Goal: Communication & Community: Answer question/provide support

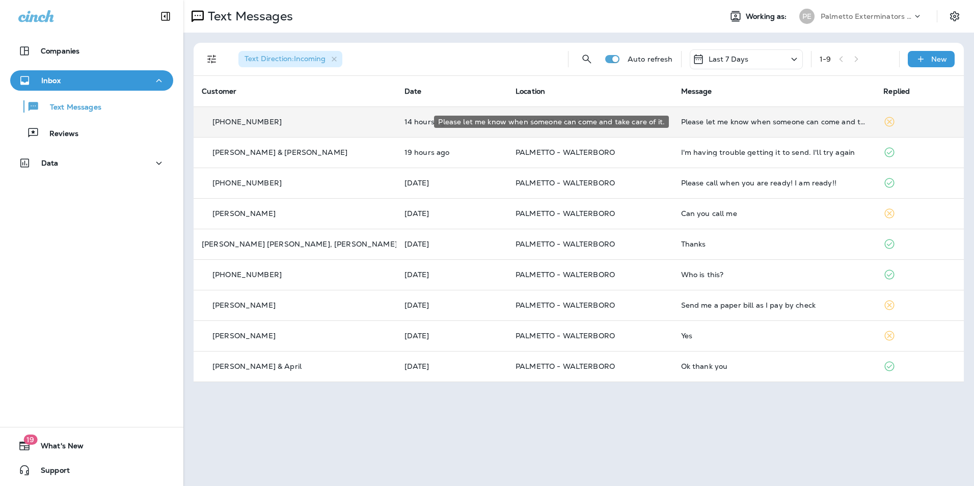
click at [781, 123] on div "Please let me know when someone can come and take care of it." at bounding box center [774, 122] width 186 height 8
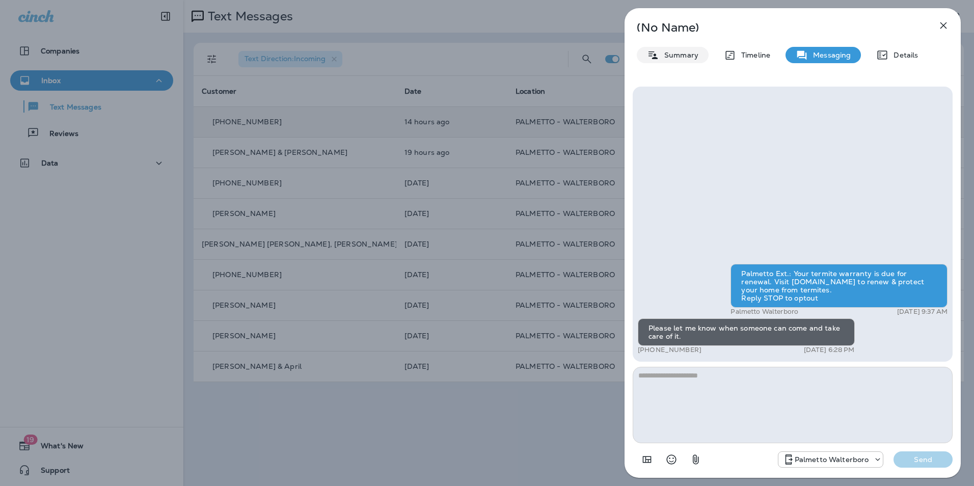
click at [679, 52] on p "Summary" at bounding box center [678, 55] width 39 height 8
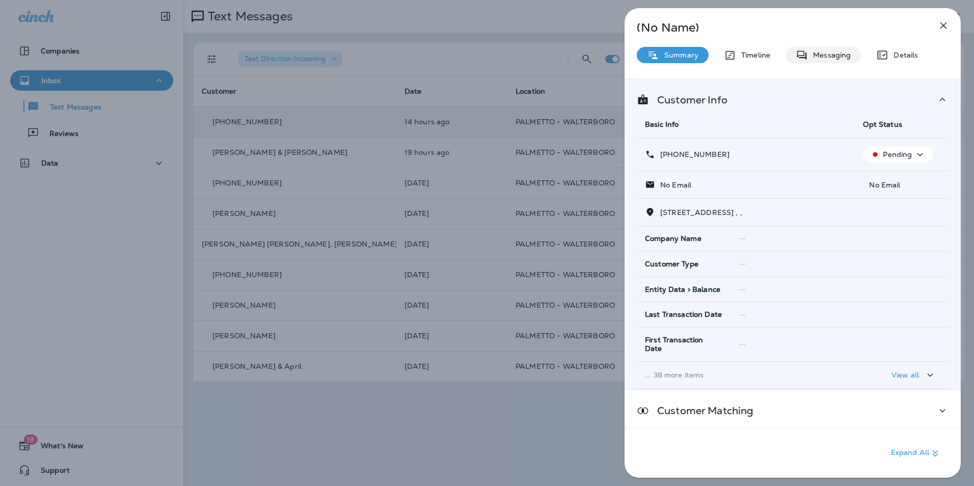
click at [847, 54] on p "Messaging" at bounding box center [829, 55] width 43 height 8
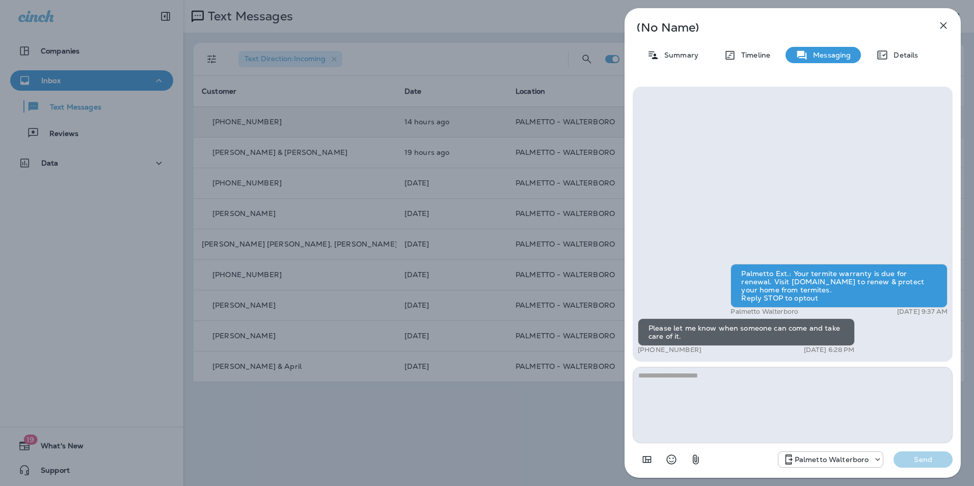
click at [768, 384] on textarea at bounding box center [793, 405] width 320 height 76
type textarea "*"
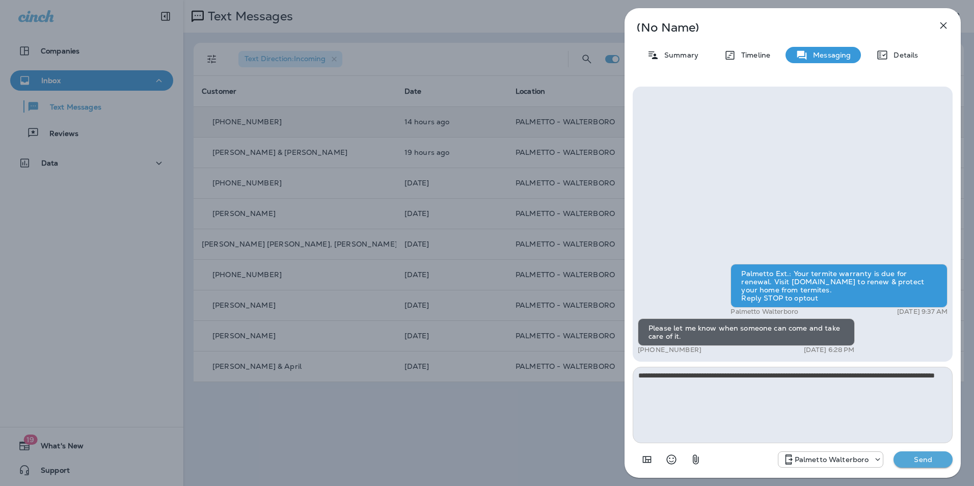
type textarea "**********"
click at [917, 454] on button "Send" at bounding box center [922, 459] width 59 height 16
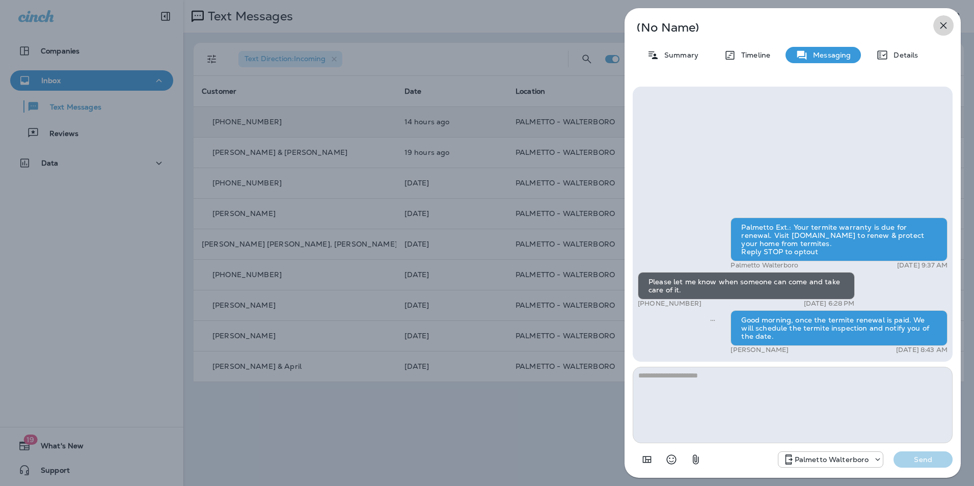
click at [944, 22] on icon "button" at bounding box center [943, 25] width 12 height 12
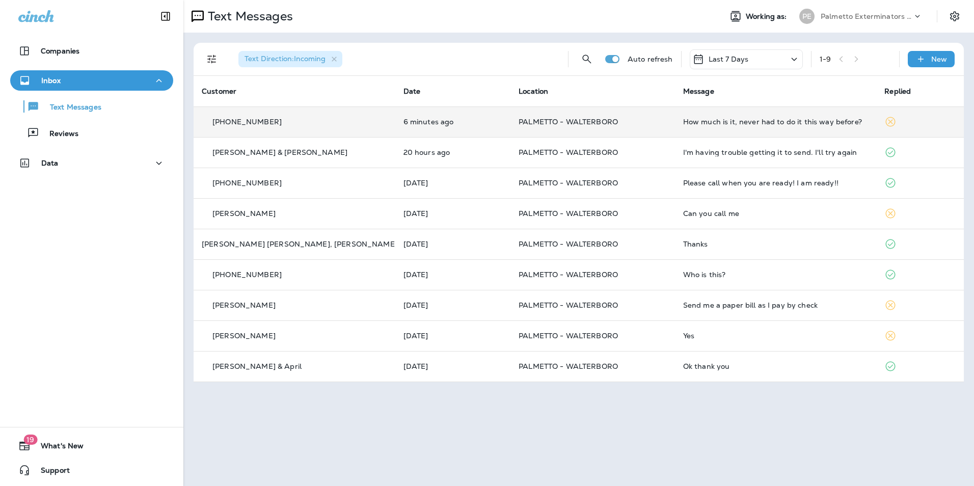
click at [771, 124] on div "How much is it, never had to do it this way before?" at bounding box center [775, 122] width 185 height 8
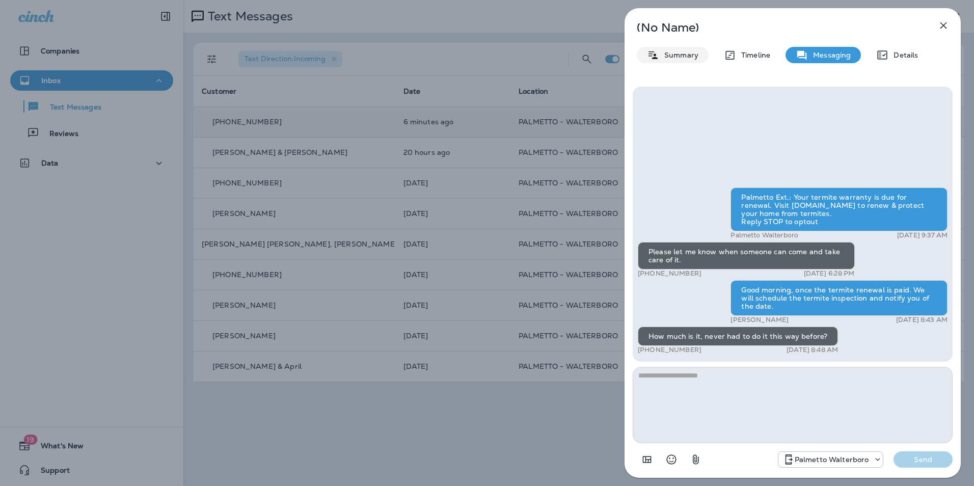
click at [680, 63] on div "Summary" at bounding box center [673, 55] width 72 height 16
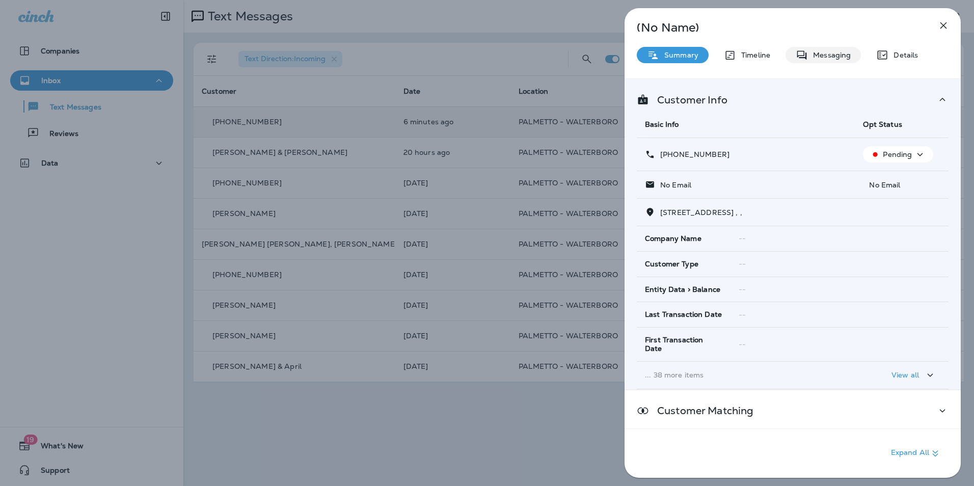
click at [839, 59] on p "Messaging" at bounding box center [829, 55] width 43 height 8
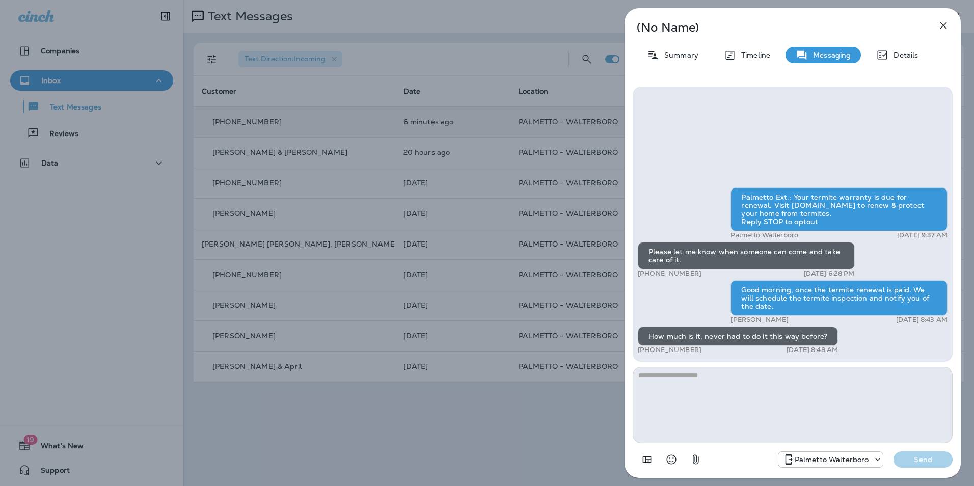
click at [793, 398] on textarea at bounding box center [793, 405] width 320 height 76
type textarea "**********"
click at [935, 462] on p "Send" at bounding box center [923, 459] width 43 height 9
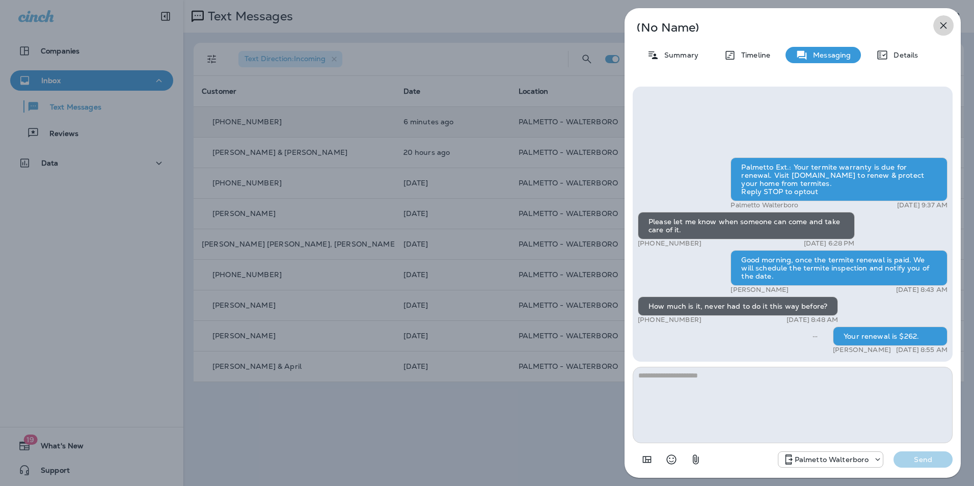
click at [942, 18] on button "button" at bounding box center [943, 25] width 20 height 20
